Goal: Transaction & Acquisition: Subscribe to service/newsletter

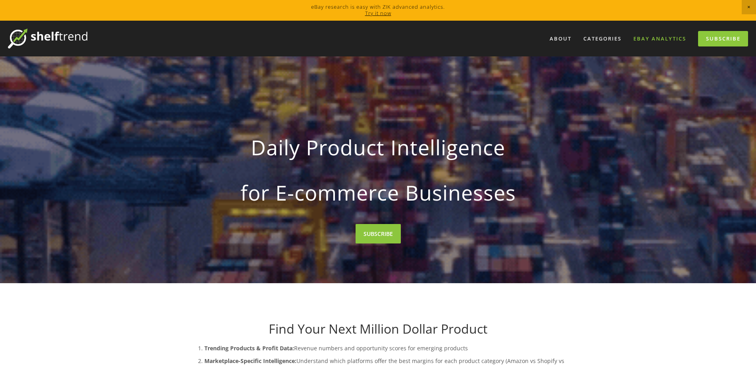
click at [652, 39] on link "eBay Analytics" at bounding box center [659, 38] width 63 height 13
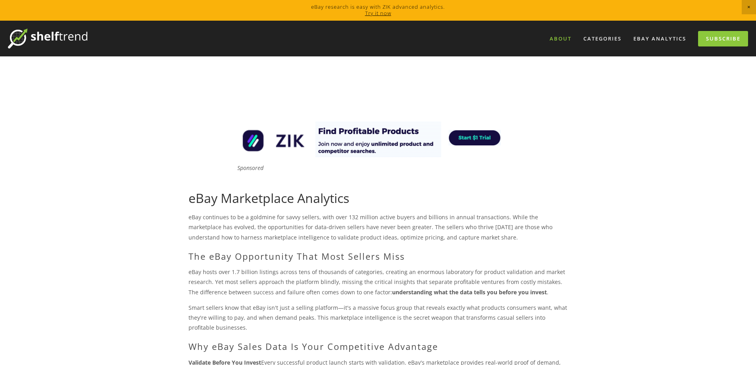
click at [563, 37] on link "About" at bounding box center [561, 38] width 32 height 13
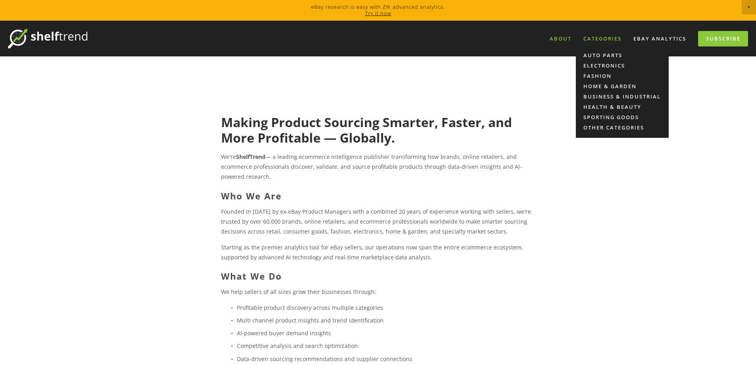
click at [606, 39] on div "Categories" at bounding box center [602, 38] width 48 height 13
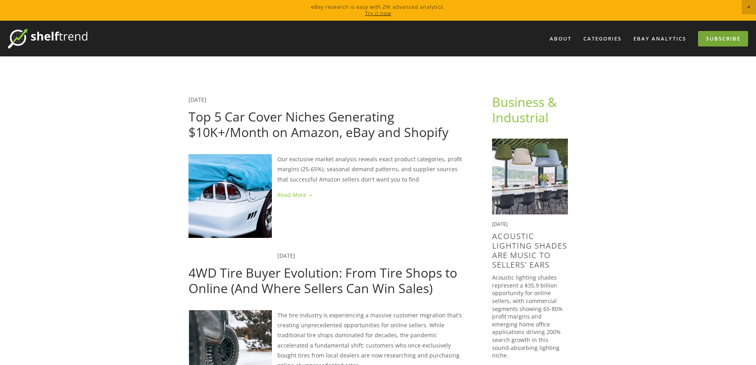
click at [724, 41] on link "Subscribe" at bounding box center [723, 38] width 50 height 15
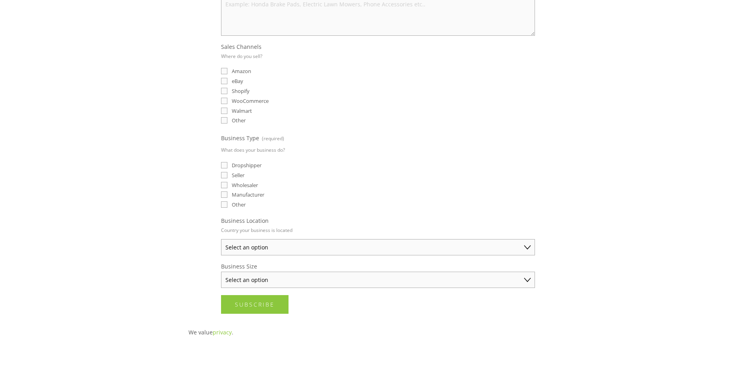
scroll to position [199, 0]
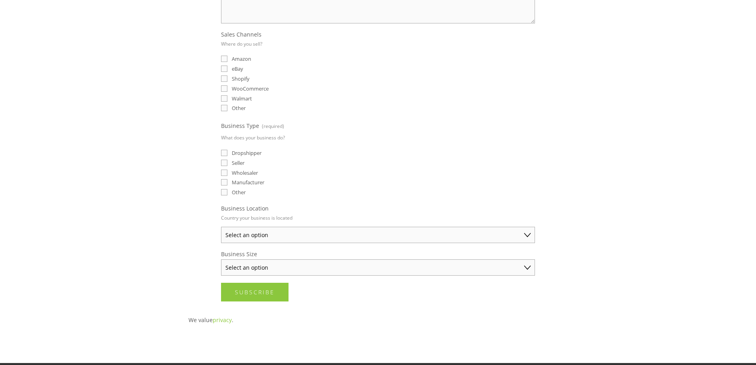
click at [526, 235] on select "Select an option [GEOGRAPHIC_DATA] [GEOGRAPHIC_DATA] [GEOGRAPHIC_DATA] [GEOGRAP…" at bounding box center [378, 235] width 314 height 16
click at [528, 268] on select "Select an option Solo Merchant (under $50K annual sales) Small Business ($50K -…" at bounding box center [378, 267] width 314 height 16
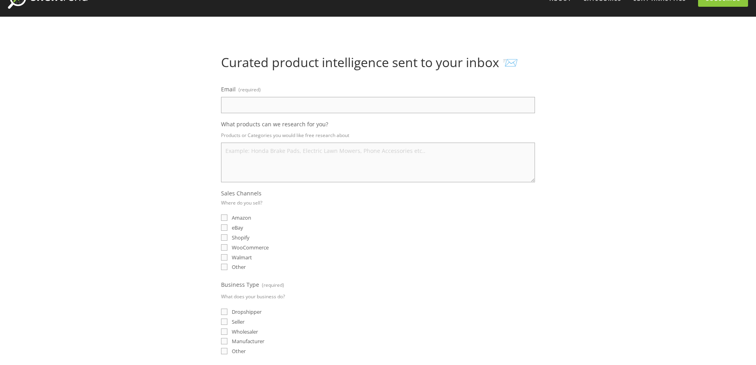
scroll to position [0, 0]
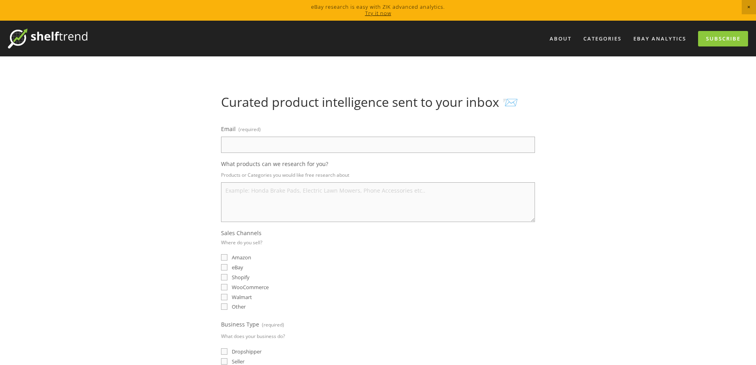
click at [375, 13] on link "Try it now" at bounding box center [378, 13] width 26 height 7
click at [251, 147] on input "Email (required)" at bounding box center [378, 145] width 314 height 16
type input "luisellacrucianelli4@gmail.com"
click at [273, 145] on input "luisellacrucianelli4@gmail.com" at bounding box center [378, 145] width 314 height 16
click at [355, 149] on input "luisellacrucianelli4@gmail.com" at bounding box center [378, 145] width 314 height 16
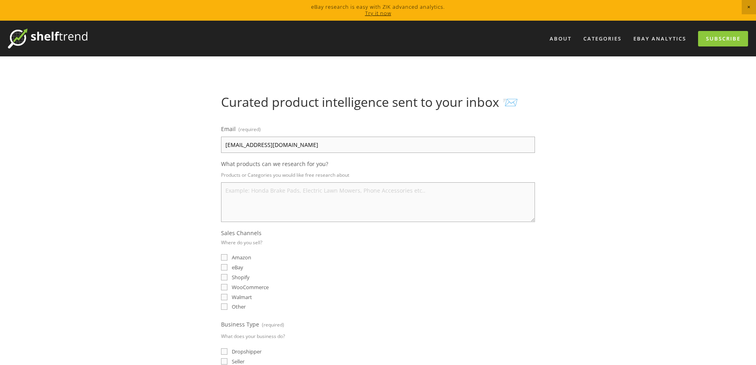
click at [247, 193] on textarea "What products can we research for you?" at bounding box center [378, 202] width 314 height 40
type textarea "fai da te, integratori,"
click at [227, 268] on input "eBay" at bounding box center [224, 267] width 6 height 6
checkbox input "true"
drag, startPoint x: 293, startPoint y: 192, endPoint x: 174, endPoint y: 182, distance: 119.1
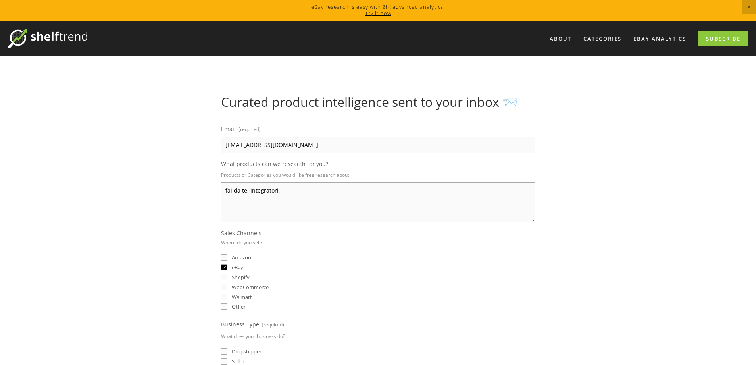
click at [174, 182] on div "About Categories Auto Parts Electronics Fashion Home & Garden" at bounding box center [378, 358] width 756 height 675
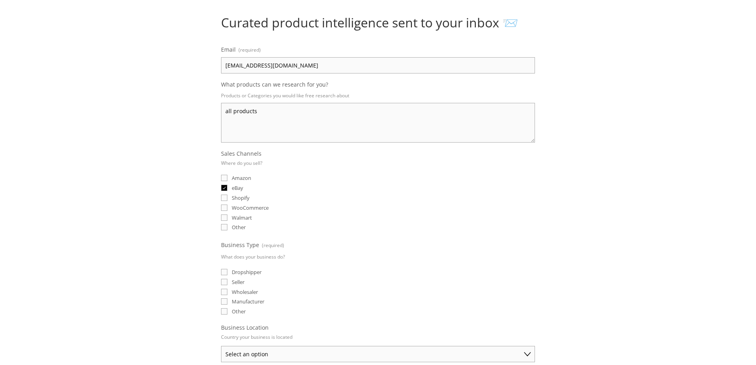
scroll to position [119, 0]
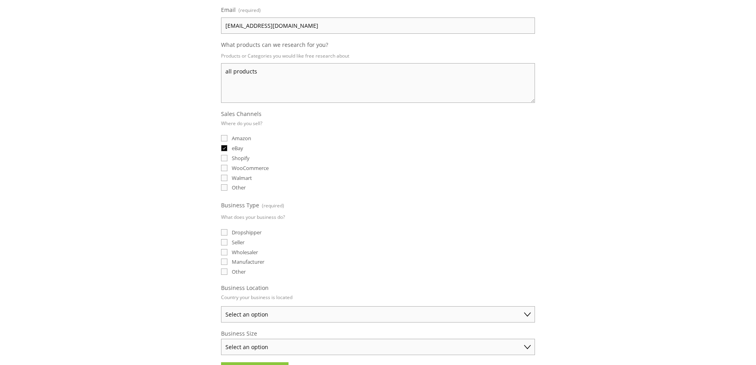
type textarea "all products"
click at [224, 232] on input "Dropshipper" at bounding box center [224, 232] width 6 height 6
checkbox input "true"
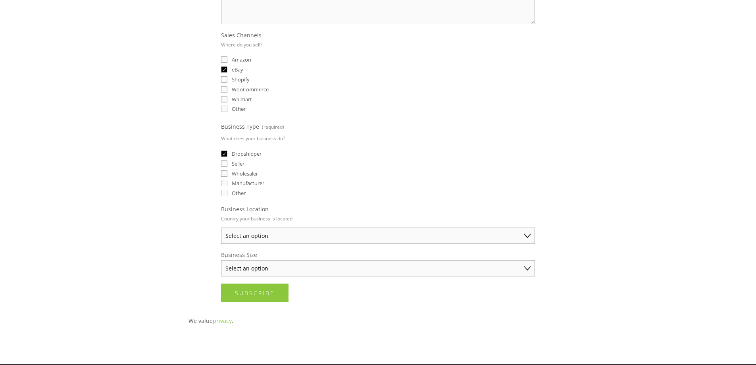
scroll to position [199, 0]
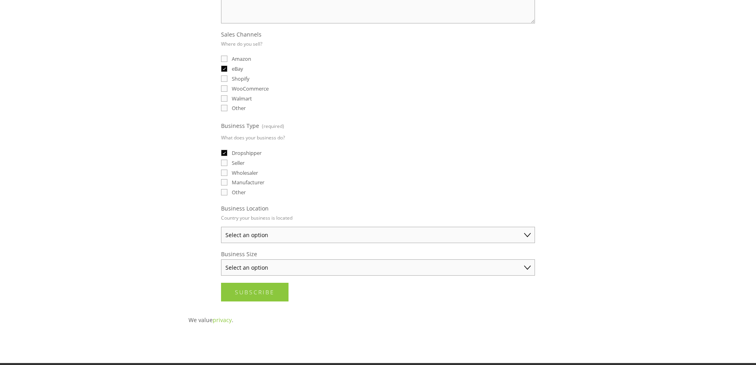
click at [529, 232] on select "Select an option Australia United States United Kingdom China Japan Germany Can…" at bounding box center [378, 235] width 314 height 16
click at [355, 199] on div "Email (required) luisellacrucianelli4@gmail.com What products can we research f…" at bounding box center [378, 100] width 314 height 351
click at [526, 233] on select "Select an option Australia United States United Kingdom China Japan Germany Can…" at bounding box center [378, 235] width 314 height 16
select select "Other"
click at [221, 227] on select "Select an option Australia United States United Kingdom China Japan Germany Can…" at bounding box center [378, 235] width 314 height 16
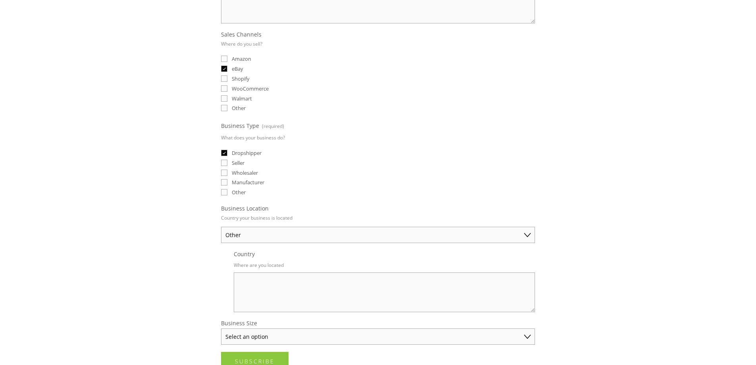
click at [264, 287] on textarea "Country" at bounding box center [384, 292] width 301 height 40
type textarea "Italia"
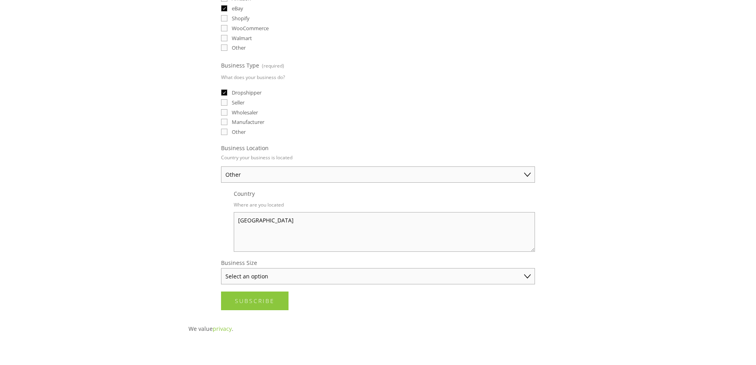
scroll to position [278, 0]
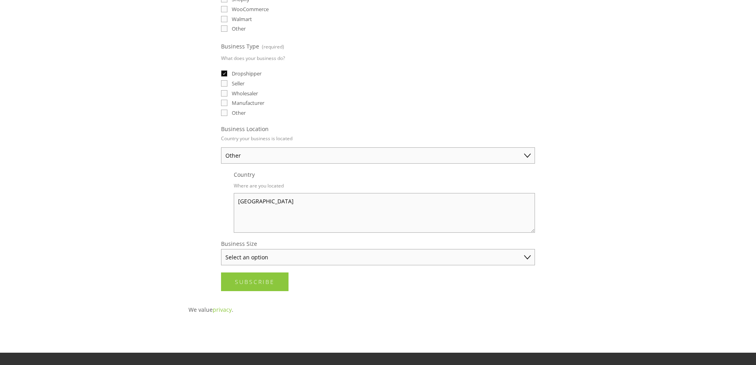
click at [527, 260] on select "Select an option Solo Merchant (under $50K annual sales) Small Business ($50K -…" at bounding box center [378, 257] width 314 height 16
click at [221, 249] on select "Select an option Solo Merchant (under $50K annual sales) Small Business ($50K -…" at bounding box center [378, 257] width 314 height 16
click at [526, 257] on select "Solo Merchant (under $50K annual sales) Small Business ($50K - $250K annual sal…" at bounding box center [378, 257] width 314 height 16
select select "Small Business ($50K - $250K annual sales)"
click at [221, 249] on select "Solo Merchant (under $50K annual sales) Small Business ($50K - $250K annual sal…" at bounding box center [378, 257] width 314 height 16
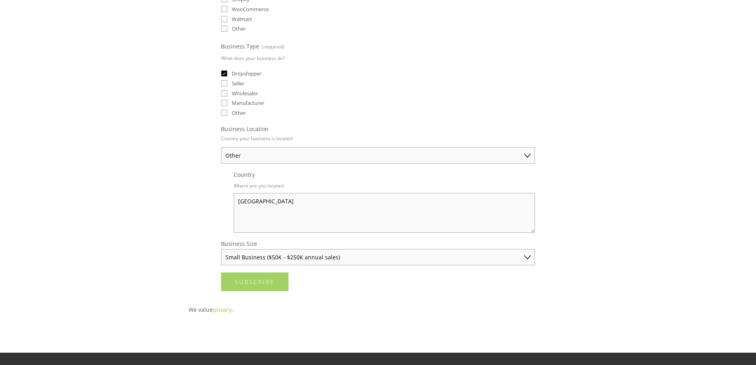
click at [252, 283] on span "Subscribe" at bounding box center [255, 282] width 40 height 8
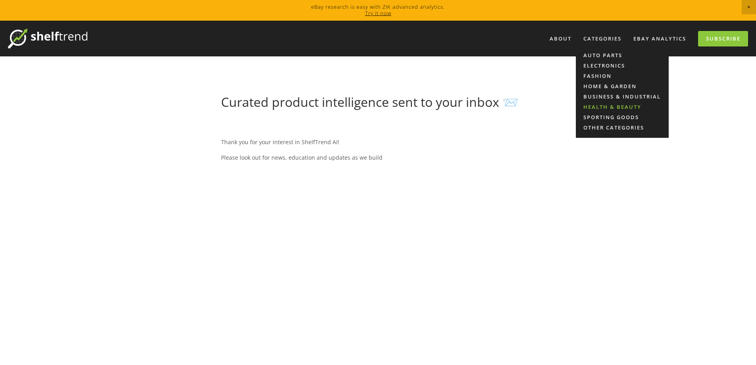
click at [602, 106] on link "Health & Beauty" at bounding box center [622, 107] width 93 height 10
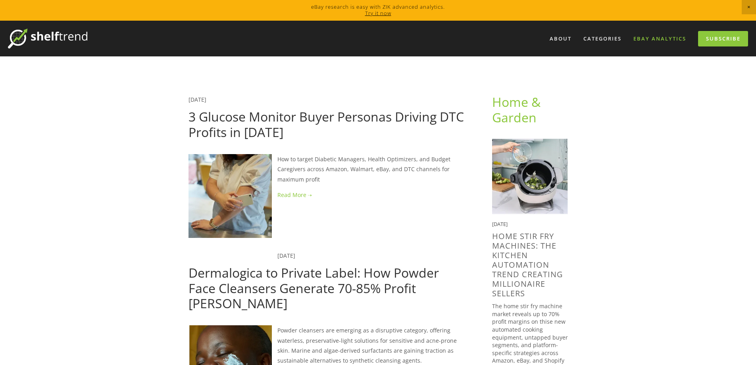
click at [675, 37] on link "eBay Analytics" at bounding box center [659, 38] width 63 height 13
